Goal: Task Accomplishment & Management: Manage account settings

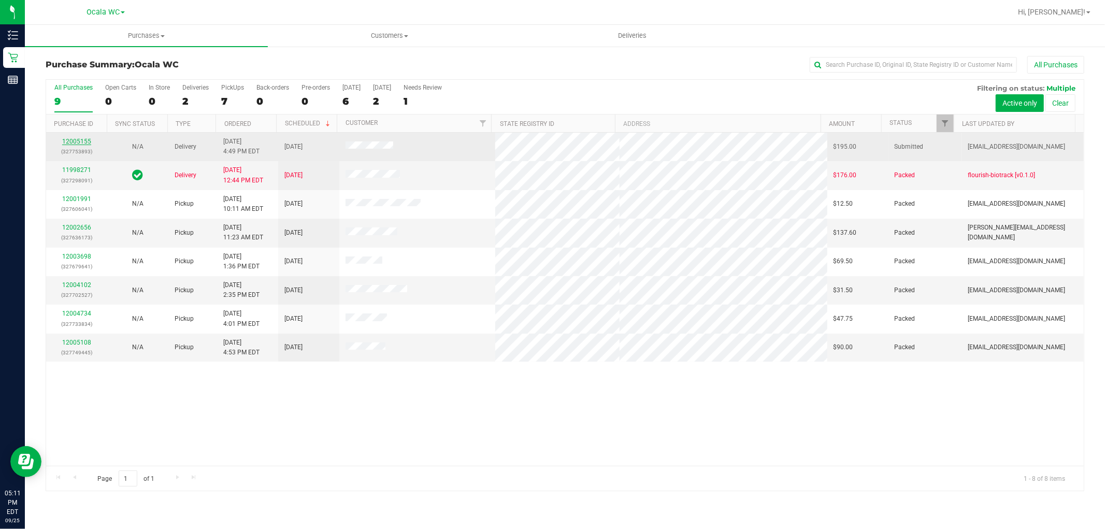
click at [87, 141] on link "12005155" at bounding box center [76, 141] width 29 height 7
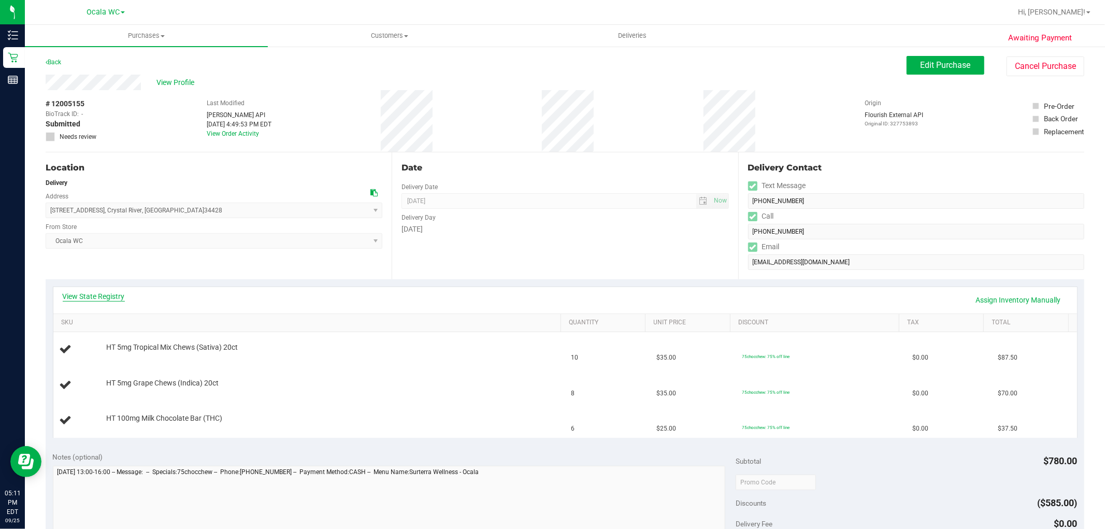
click at [114, 296] on link "View State Registry" at bounding box center [94, 296] width 62 height 10
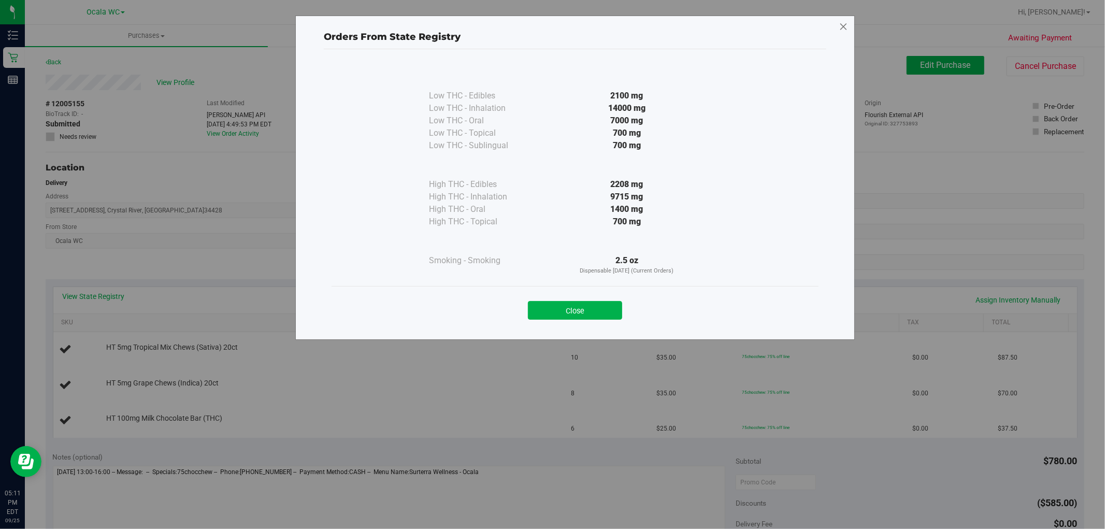
click at [840, 29] on icon at bounding box center [843, 27] width 9 height 17
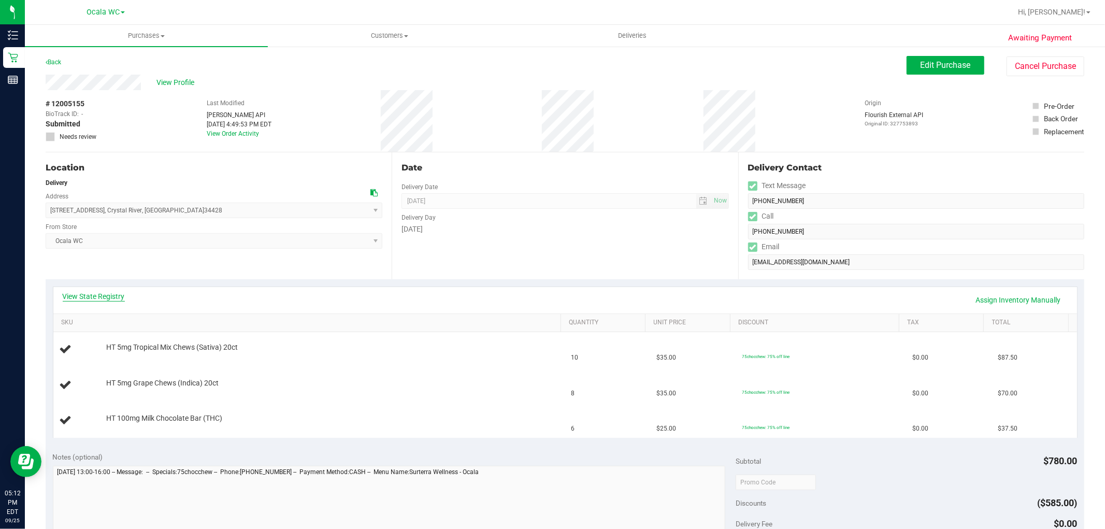
click at [89, 296] on link "View State Registry" at bounding box center [94, 296] width 62 height 10
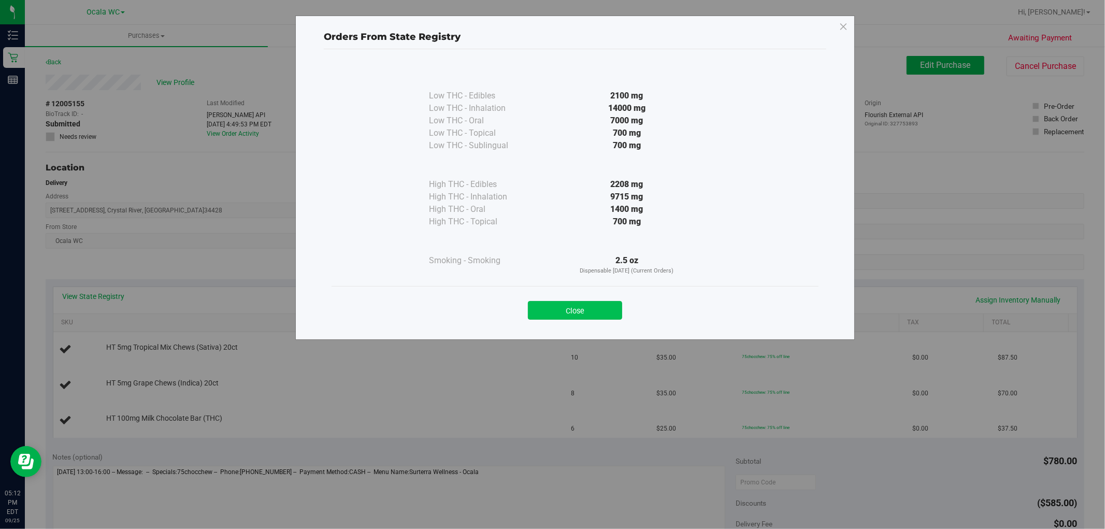
click at [581, 313] on button "Close" at bounding box center [575, 310] width 94 height 19
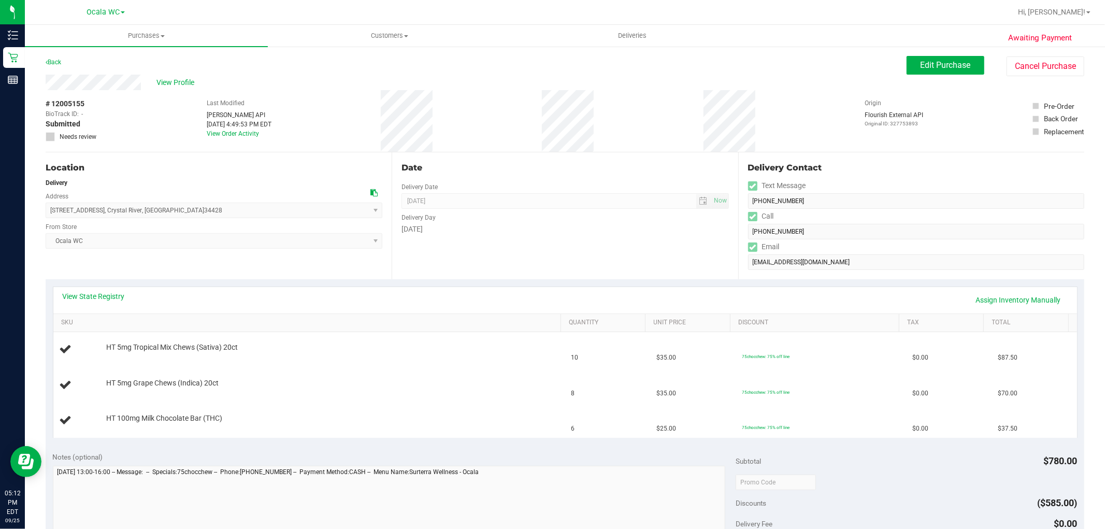
click at [416, 288] on div "View State Registry Assign Inventory Manually" at bounding box center [565, 300] width 1024 height 26
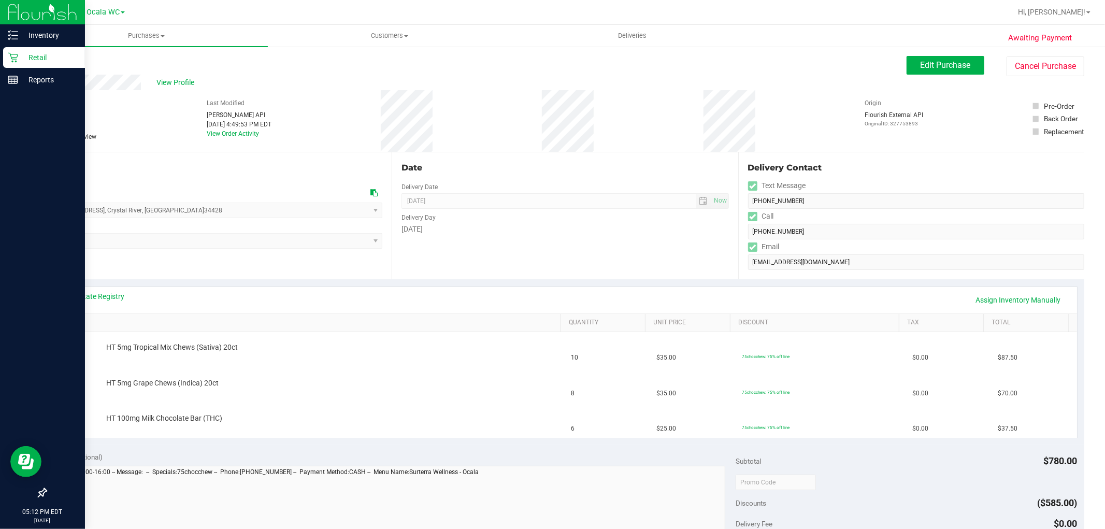
click at [25, 53] on p "Retail" at bounding box center [49, 57] width 62 height 12
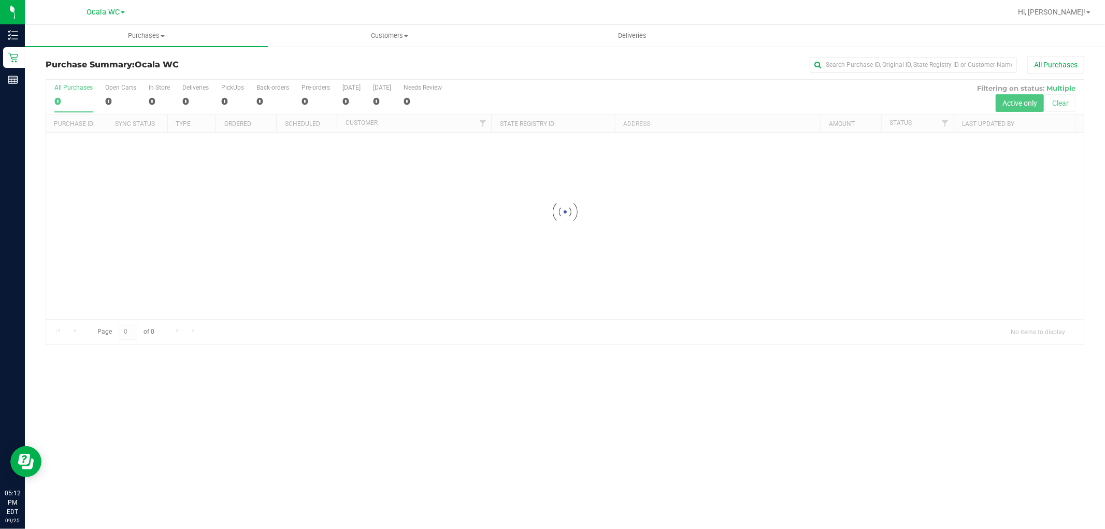
click at [237, 98] on div at bounding box center [565, 212] width 1038 height 264
click at [231, 102] on div at bounding box center [565, 212] width 1038 height 264
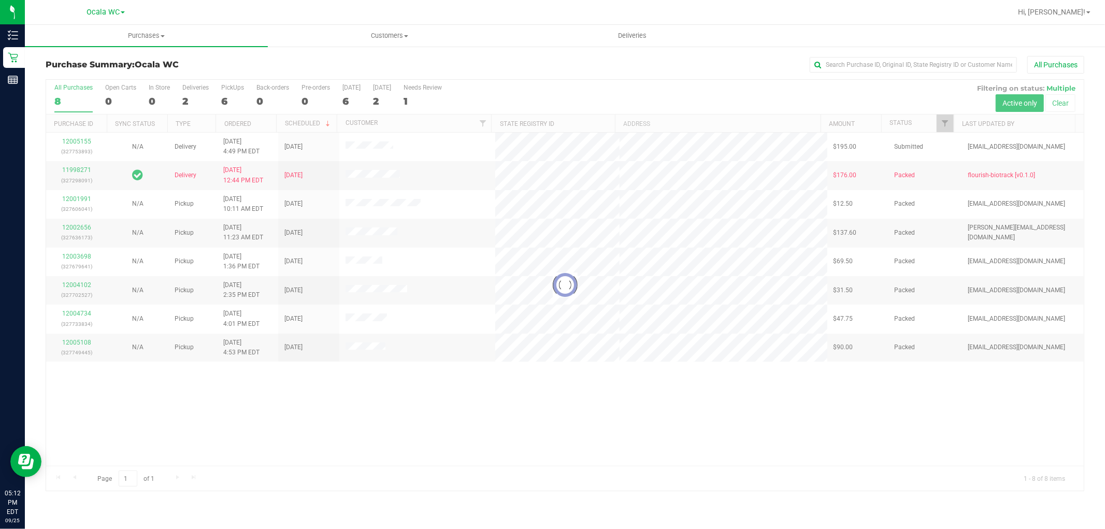
click at [221, 96] on div at bounding box center [565, 285] width 1038 height 411
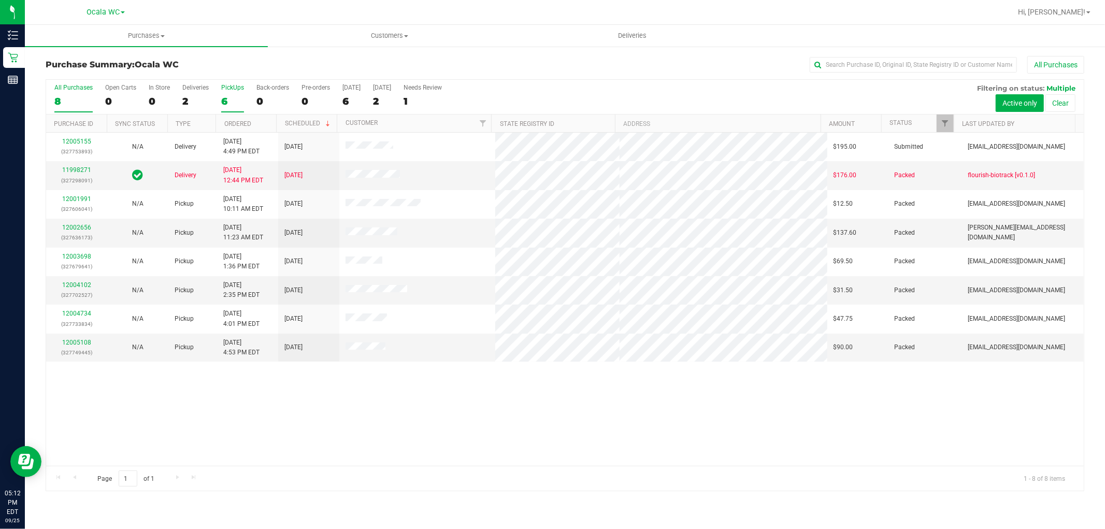
click at [227, 100] on div "6" at bounding box center [232, 101] width 23 height 12
click at [0, 0] on input "PickUps 6" at bounding box center [0, 0] width 0 height 0
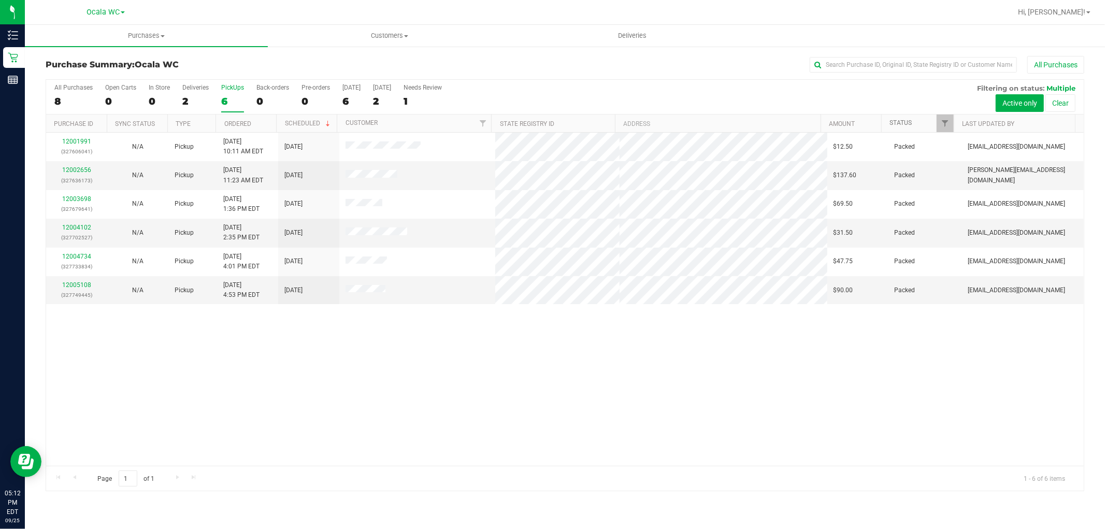
click at [898, 123] on link "Status" at bounding box center [901, 122] width 22 height 7
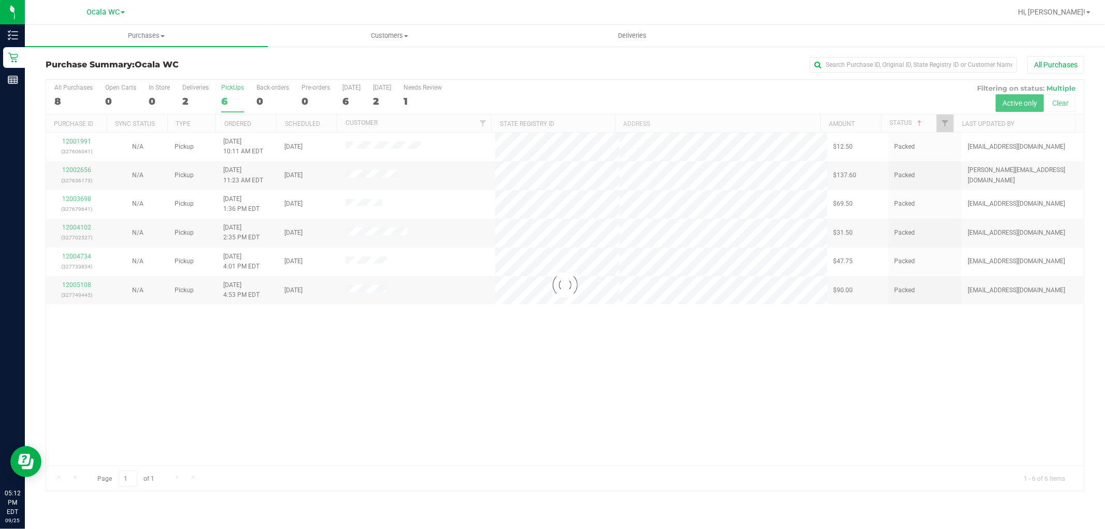
click at [898, 123] on div at bounding box center [565, 285] width 1038 height 411
click at [898, 123] on link "Status" at bounding box center [907, 122] width 34 height 7
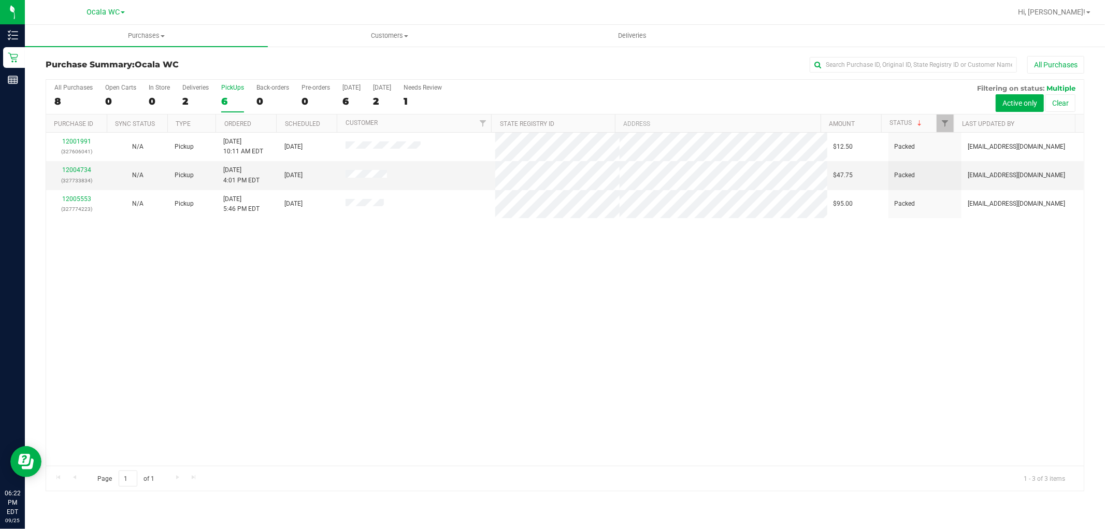
click at [463, 402] on div "12001991 (327606041) N/A Pickup [DATE] 10:11 AM EDT 9/25/2025 $12.50 Packed [EM…" at bounding box center [565, 299] width 1038 height 333
click at [509, 365] on div "12001991 (327606041) N/A Pickup [DATE] 10:11 AM EDT 9/25/2025 $12.50 Packed [EM…" at bounding box center [565, 299] width 1038 height 333
click at [239, 368] on div "12001991 (327606041) N/A Pickup [DATE] 10:11 AM EDT 9/25/2025 $12.50 Packed [EM…" at bounding box center [565, 299] width 1038 height 333
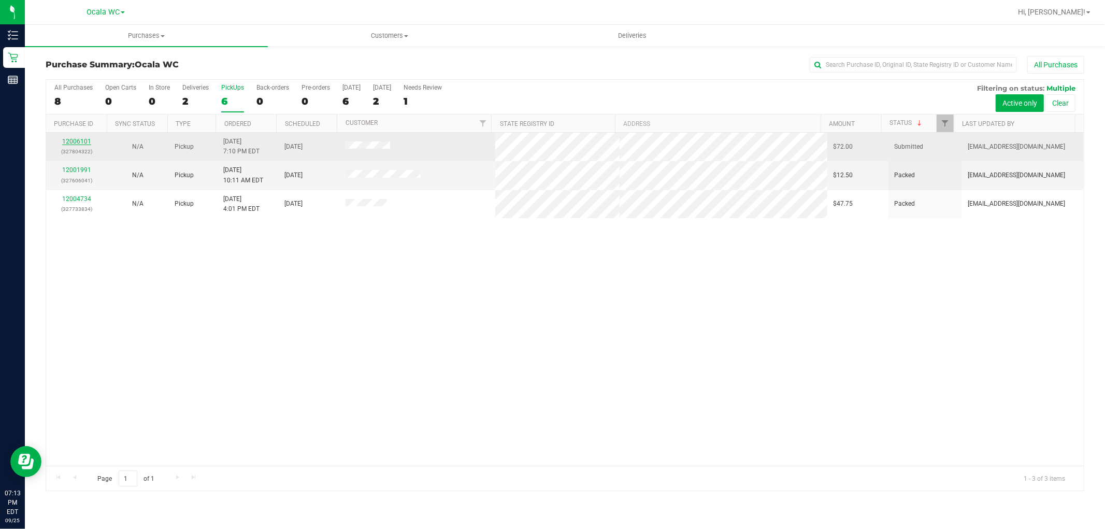
click at [81, 144] on link "12006101" at bounding box center [76, 141] width 29 height 7
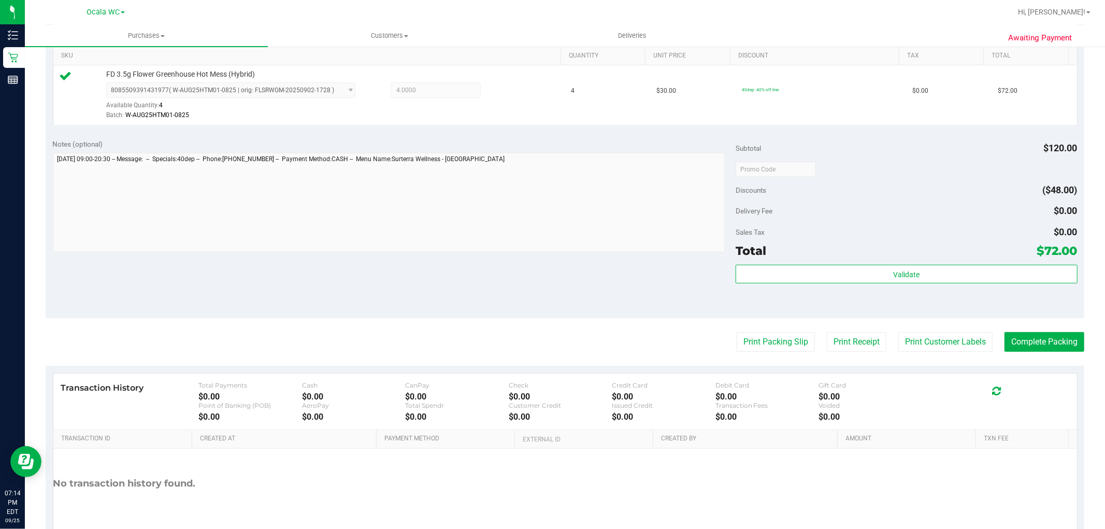
scroll to position [267, 0]
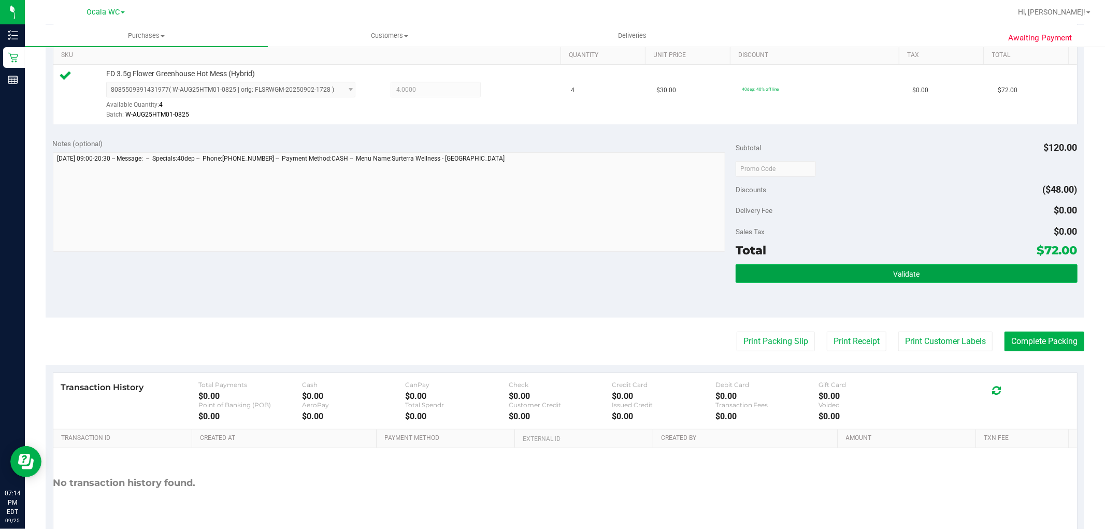
click at [841, 268] on button "Validate" at bounding box center [907, 273] width 342 height 19
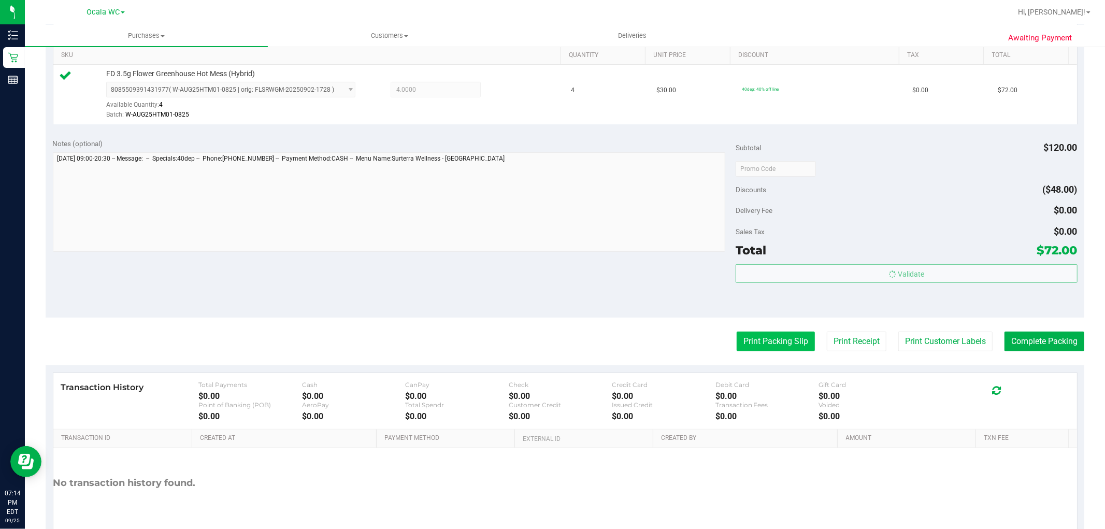
click at [769, 344] on button "Print Packing Slip" at bounding box center [776, 342] width 78 height 20
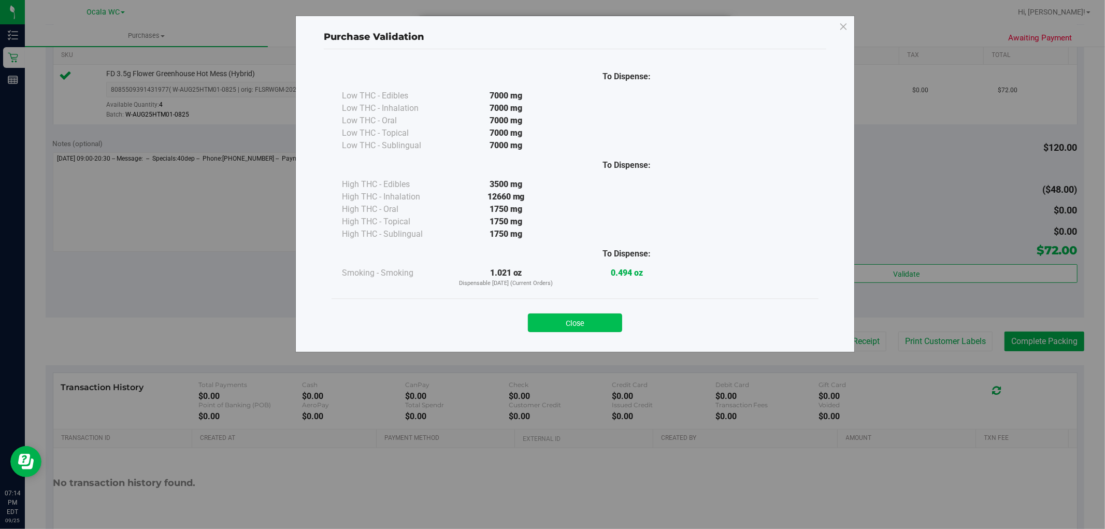
click at [566, 320] on button "Close" at bounding box center [575, 323] width 94 height 19
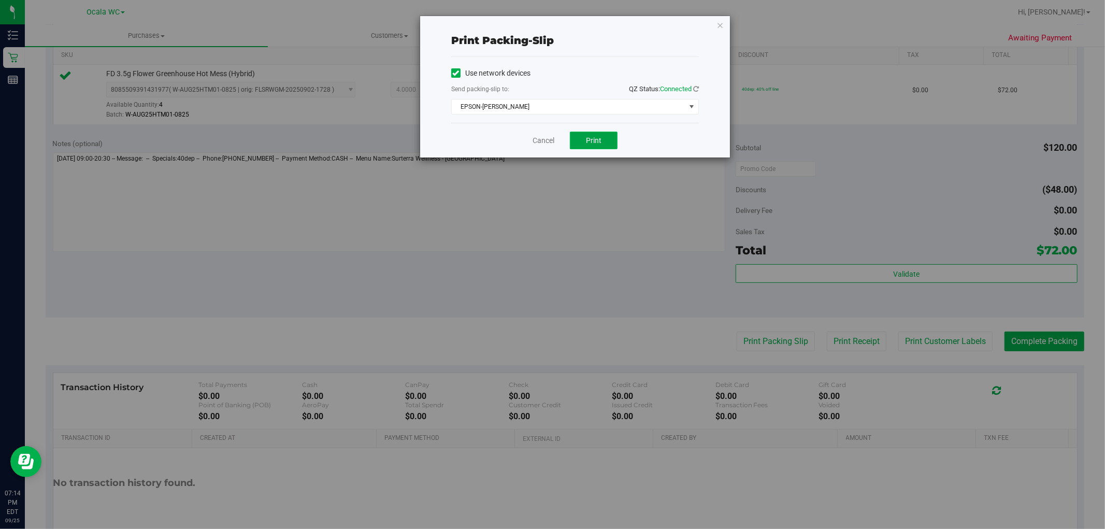
click at [600, 138] on span "Print" at bounding box center [594, 140] width 16 height 8
click at [542, 137] on link "Cancel" at bounding box center [544, 140] width 22 height 11
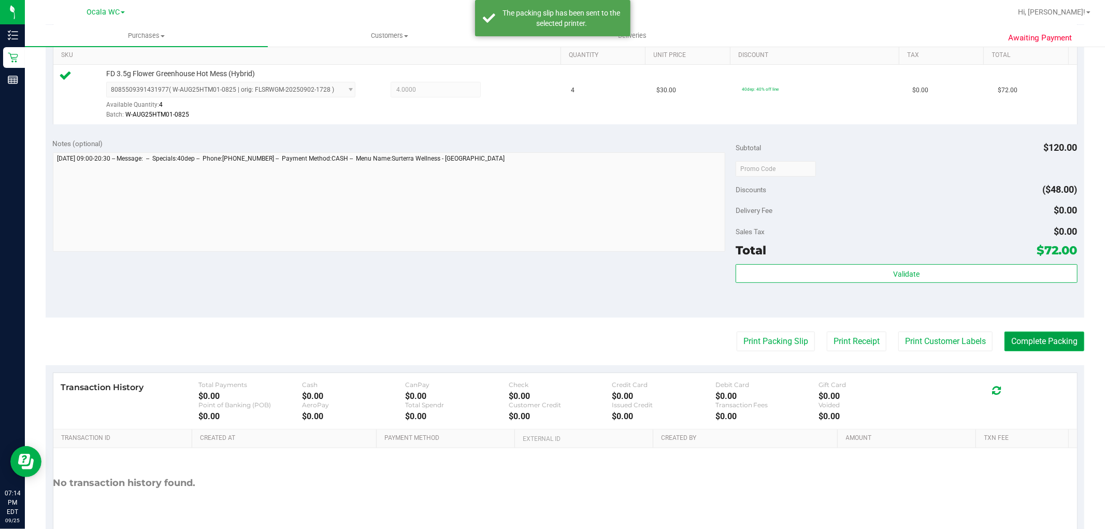
click at [1034, 348] on button "Complete Packing" at bounding box center [1045, 342] width 80 height 20
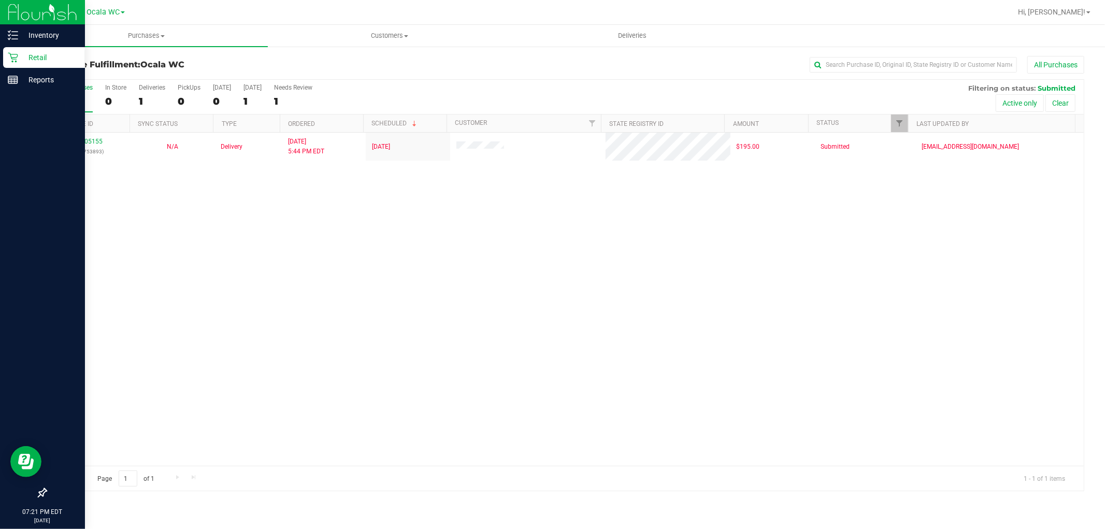
click at [16, 49] on div "Retail" at bounding box center [44, 57] width 82 height 21
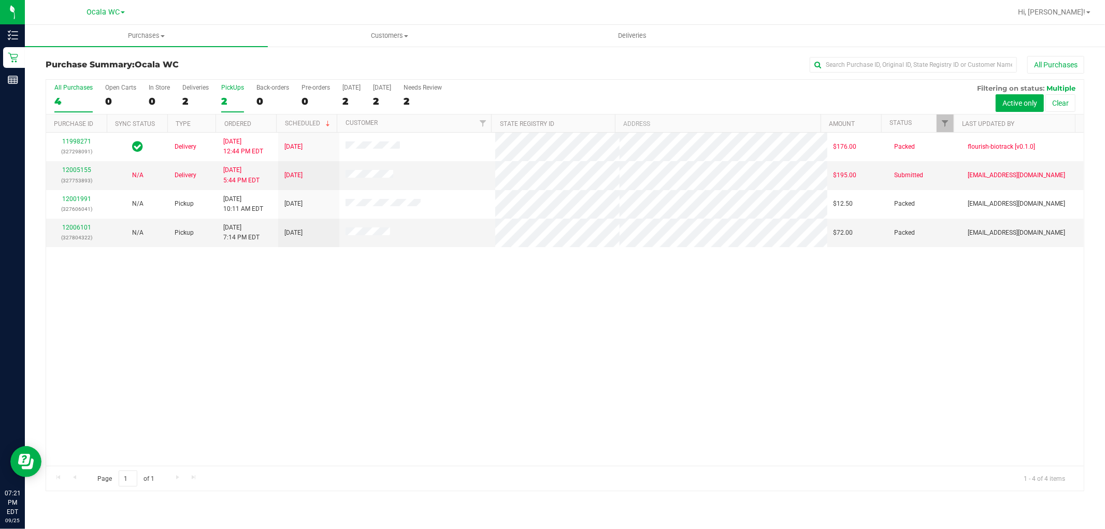
click at [230, 96] on div "2" at bounding box center [232, 101] width 23 height 12
click at [0, 0] on input "PickUps 2" at bounding box center [0, 0] width 0 height 0
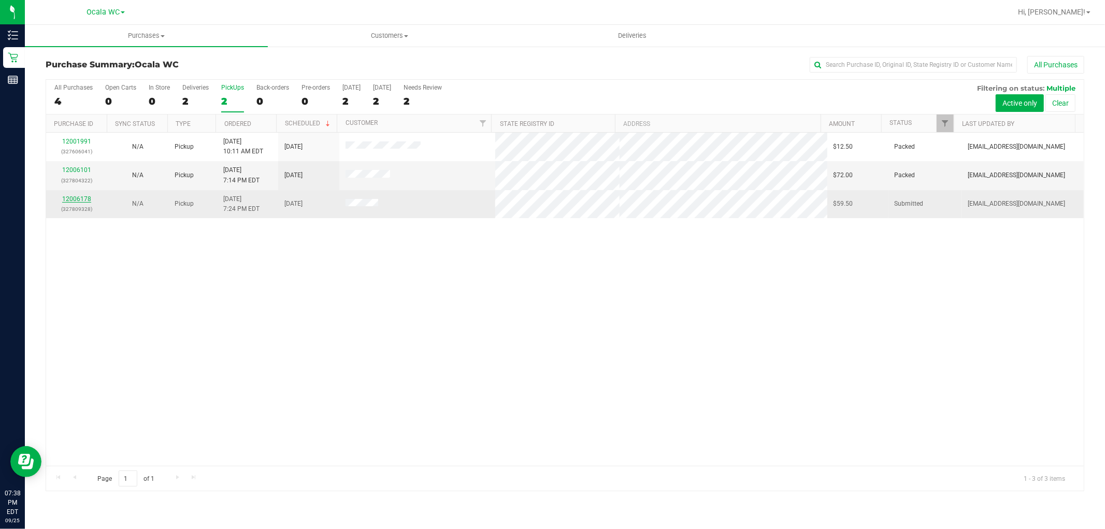
click at [75, 202] on link "12006178" at bounding box center [76, 198] width 29 height 7
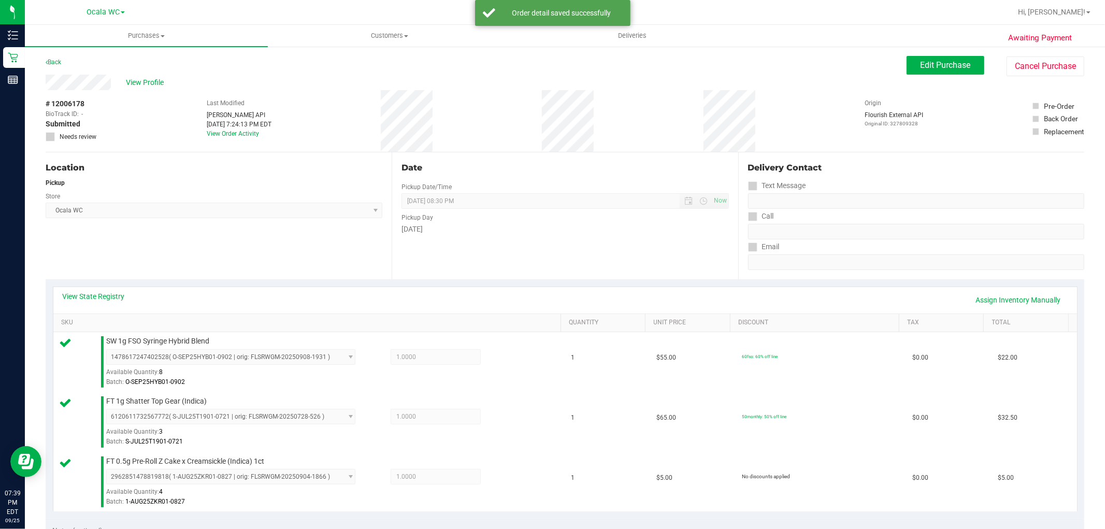
scroll to position [223, 0]
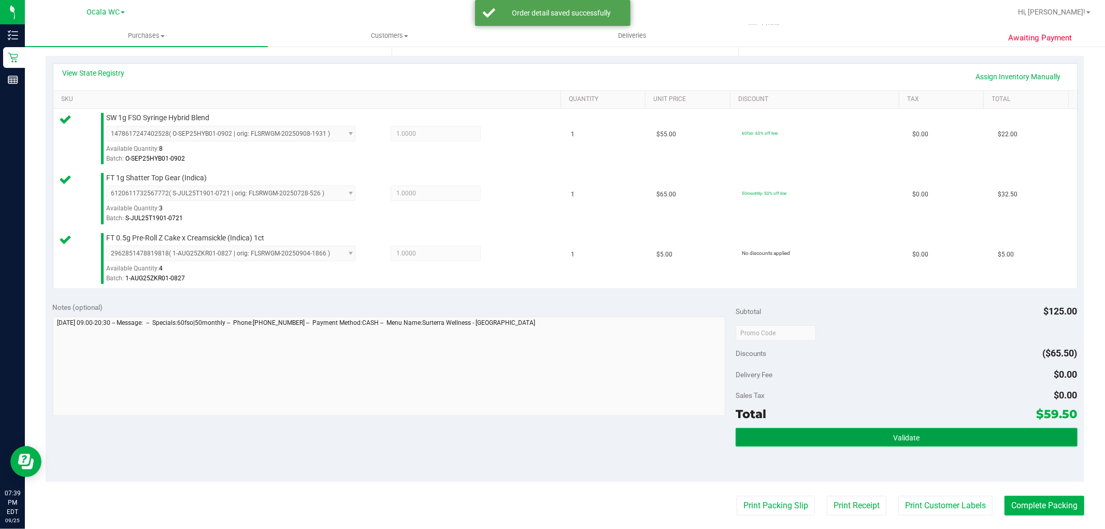
click at [940, 439] on button "Validate" at bounding box center [907, 437] width 342 height 19
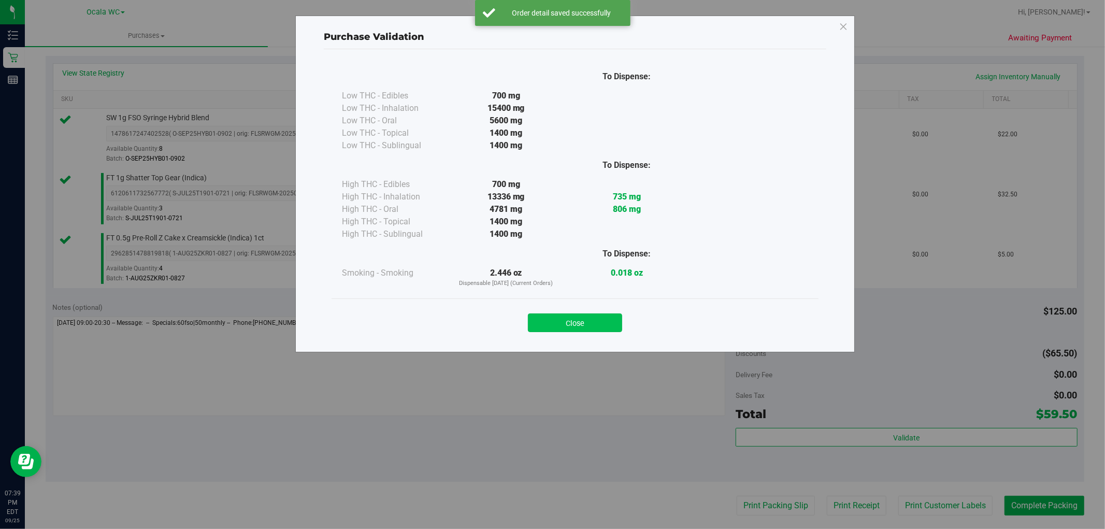
click at [586, 325] on button "Close" at bounding box center [575, 323] width 94 height 19
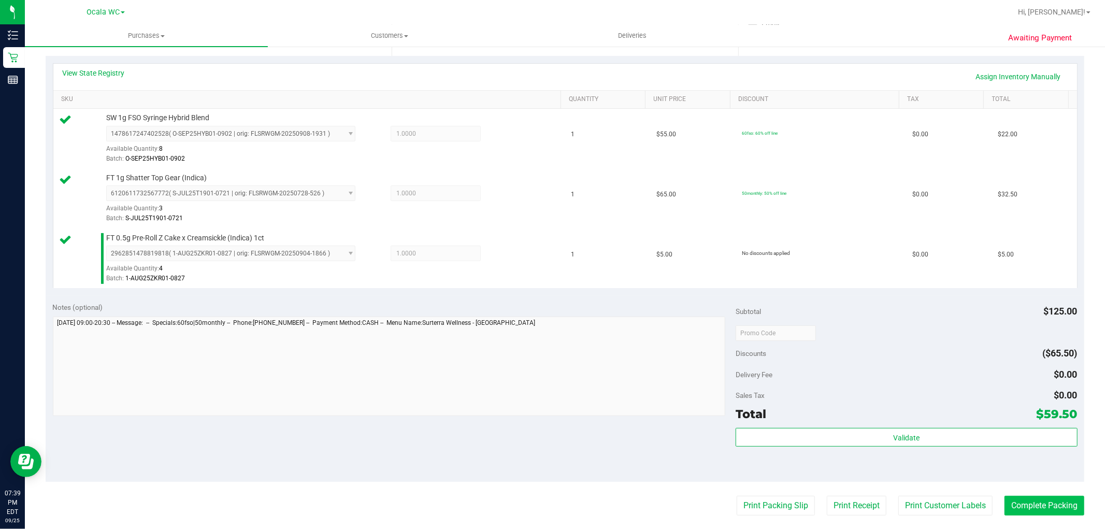
click at [1022, 506] on button "Complete Packing" at bounding box center [1045, 506] width 80 height 20
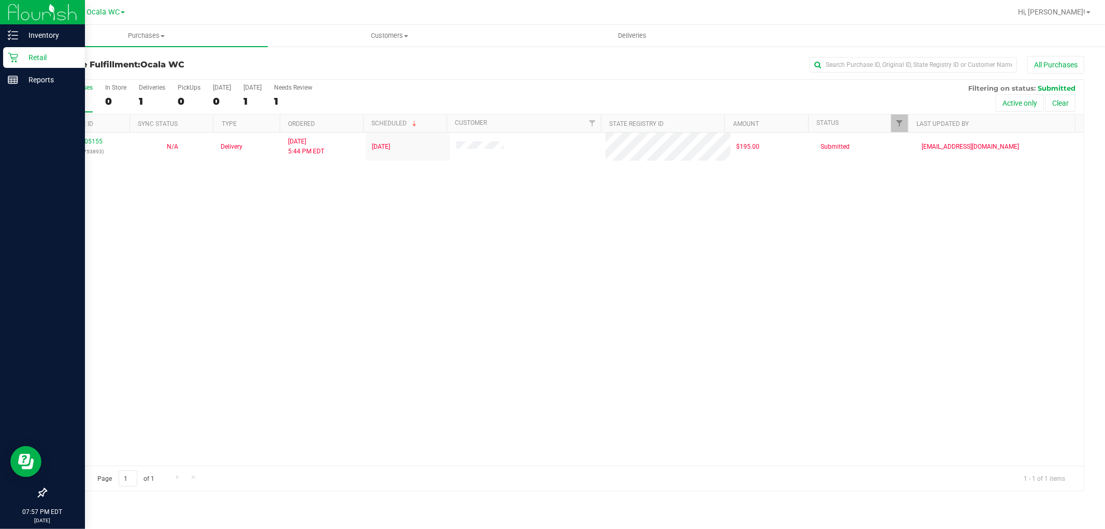
click at [8, 52] on icon at bounding box center [13, 57] width 10 height 10
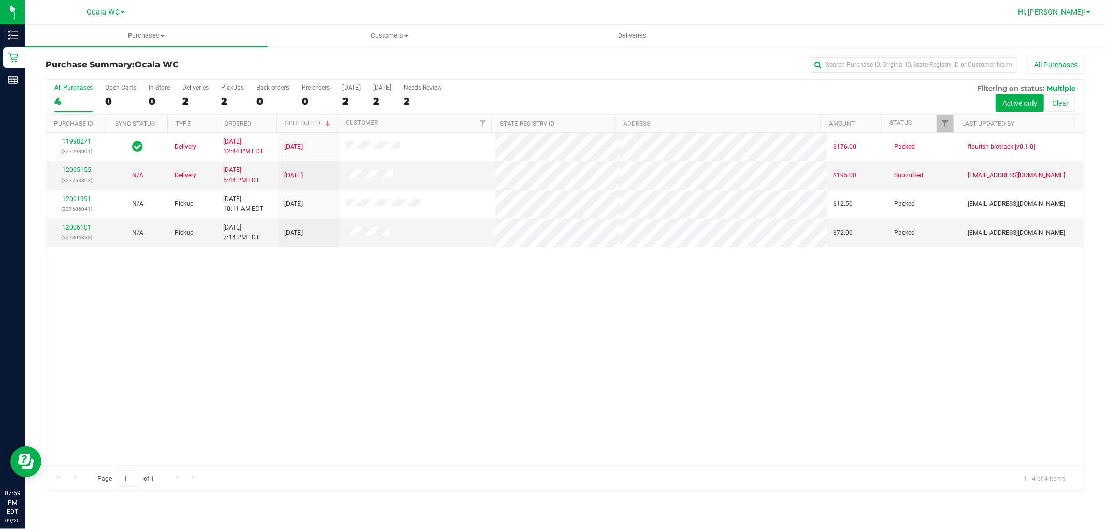
click at [1052, 11] on span "Hi, [PERSON_NAME]!" at bounding box center [1051, 12] width 67 height 8
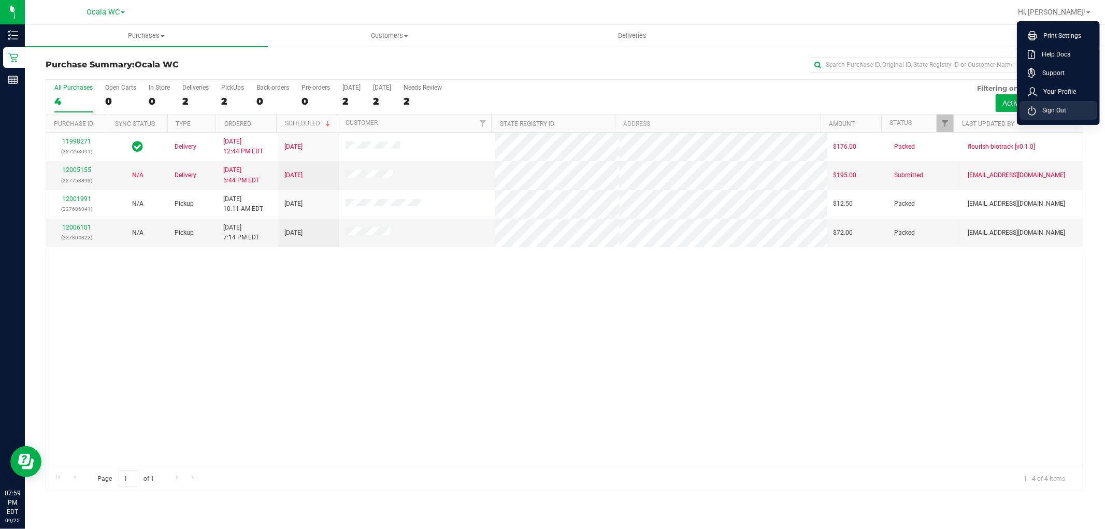
click at [1071, 116] on li "Sign Out" at bounding box center [1059, 110] width 78 height 19
